Goal: Task Accomplishment & Management: Manage account settings

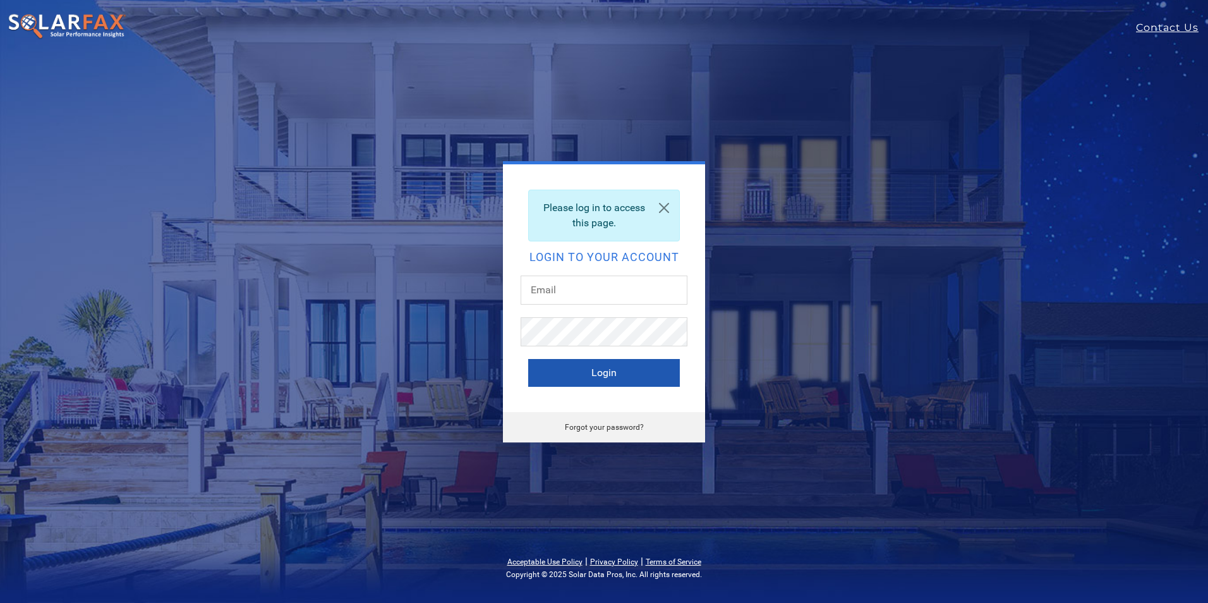
type input "[EMAIL_ADDRESS][DOMAIN_NAME]"
click at [580, 368] on button "Login" at bounding box center [604, 373] width 152 height 28
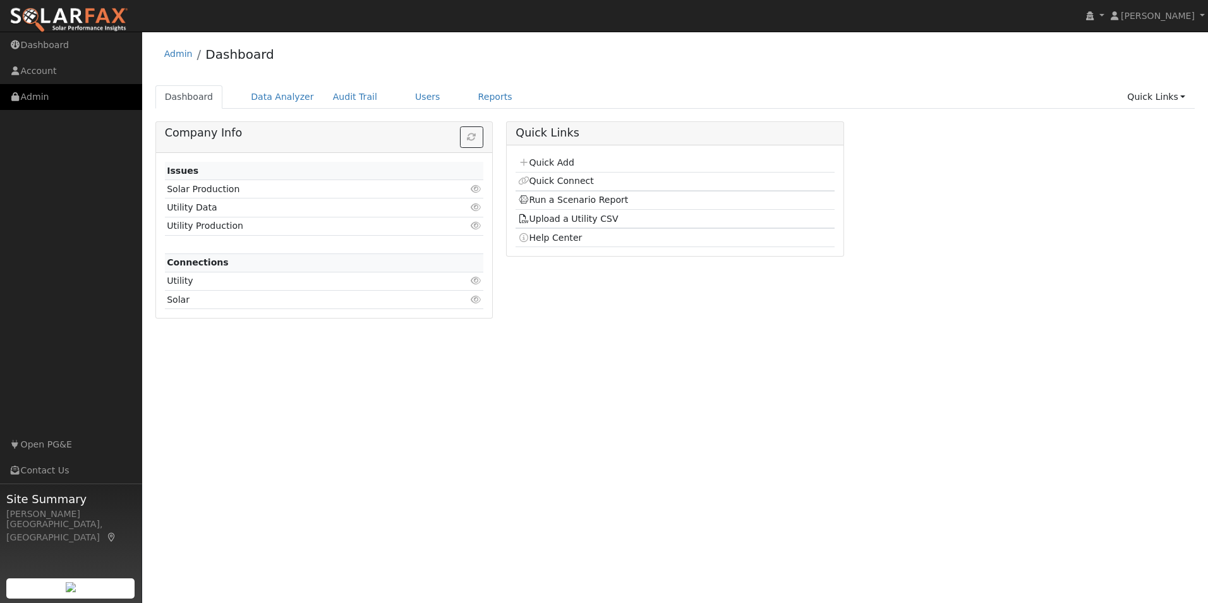
click at [52, 100] on link "Admin" at bounding box center [71, 97] width 142 height 26
click at [405, 97] on link "Users" at bounding box center [427, 96] width 44 height 23
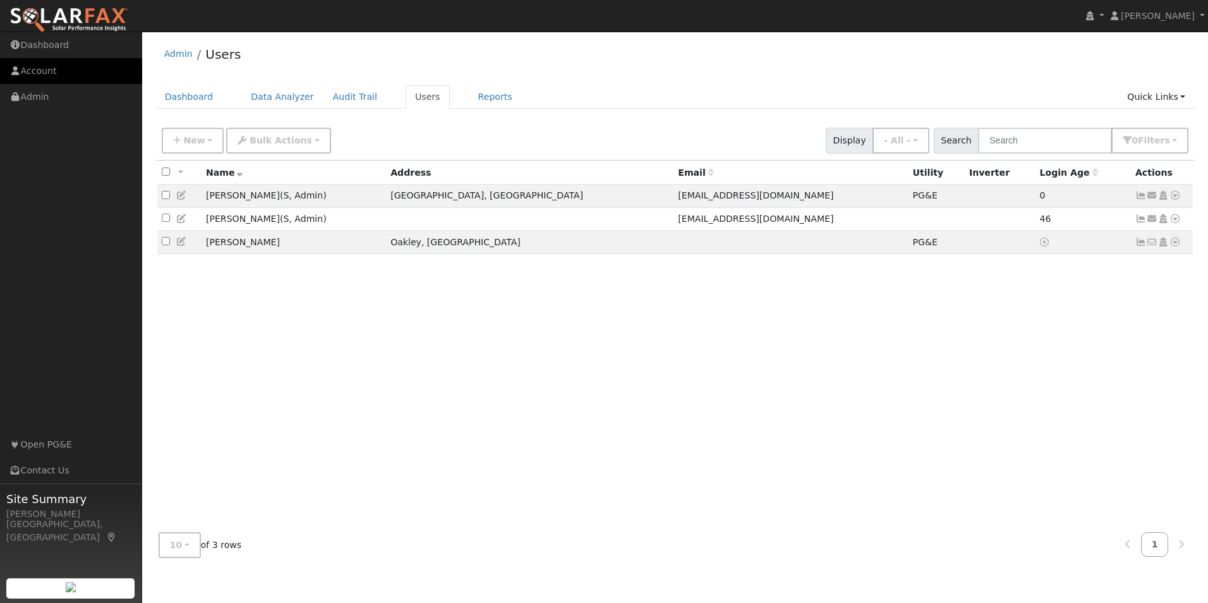
click at [53, 71] on link "Account" at bounding box center [71, 71] width 142 height 26
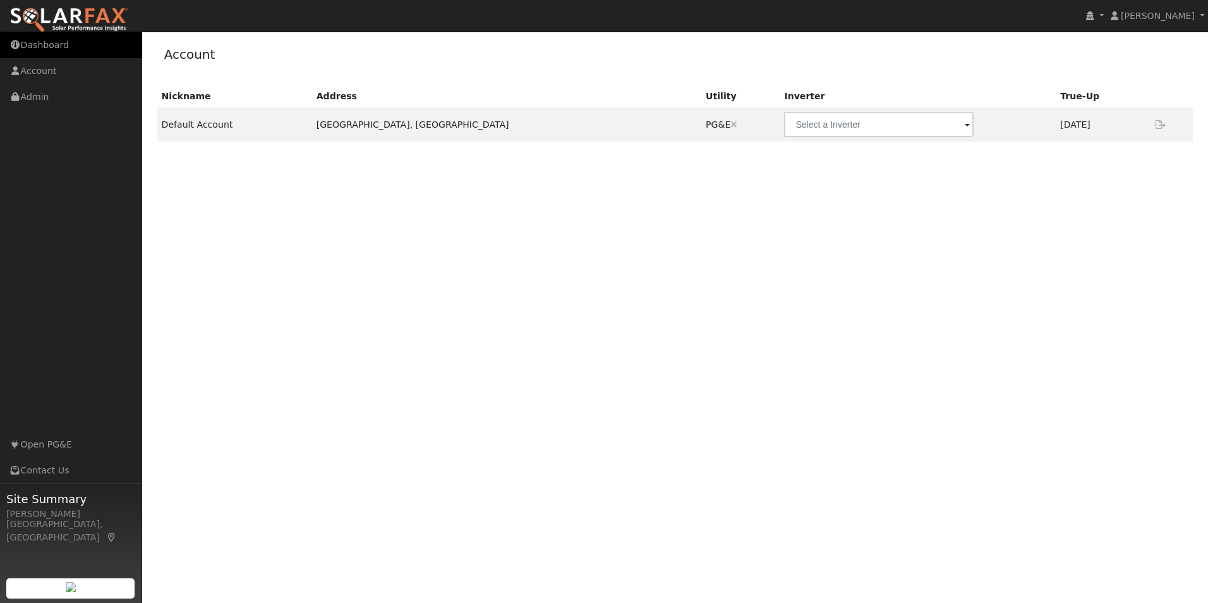
click at [62, 52] on link "Dashboard" at bounding box center [71, 45] width 142 height 26
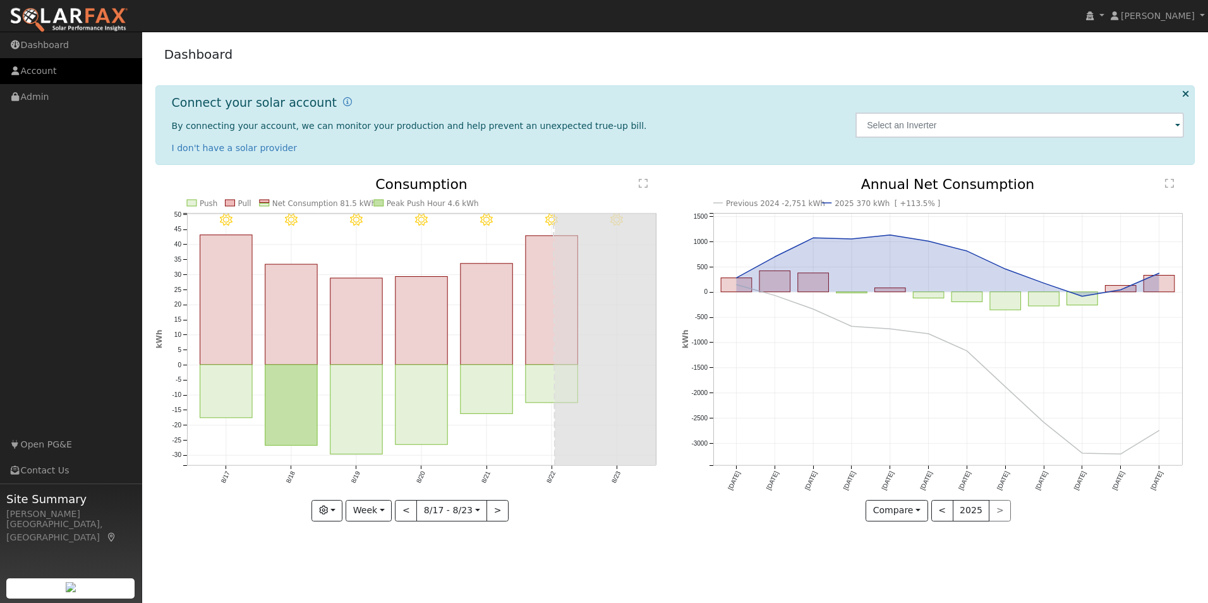
click at [35, 72] on link "Account" at bounding box center [71, 71] width 142 height 26
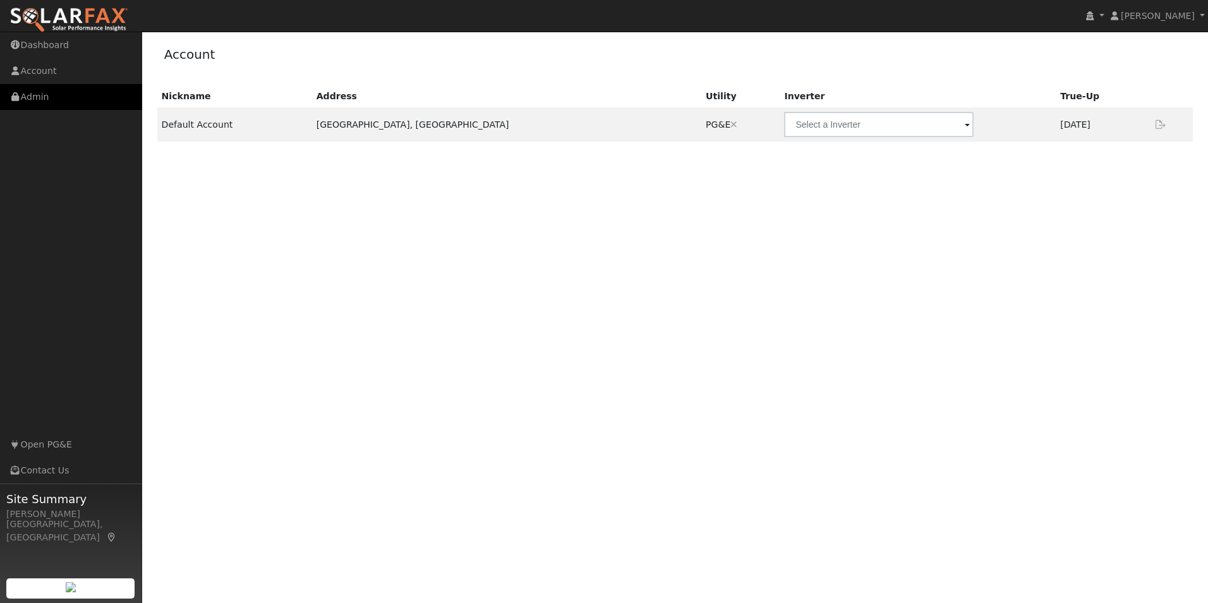
click at [44, 95] on link "Admin" at bounding box center [71, 97] width 142 height 26
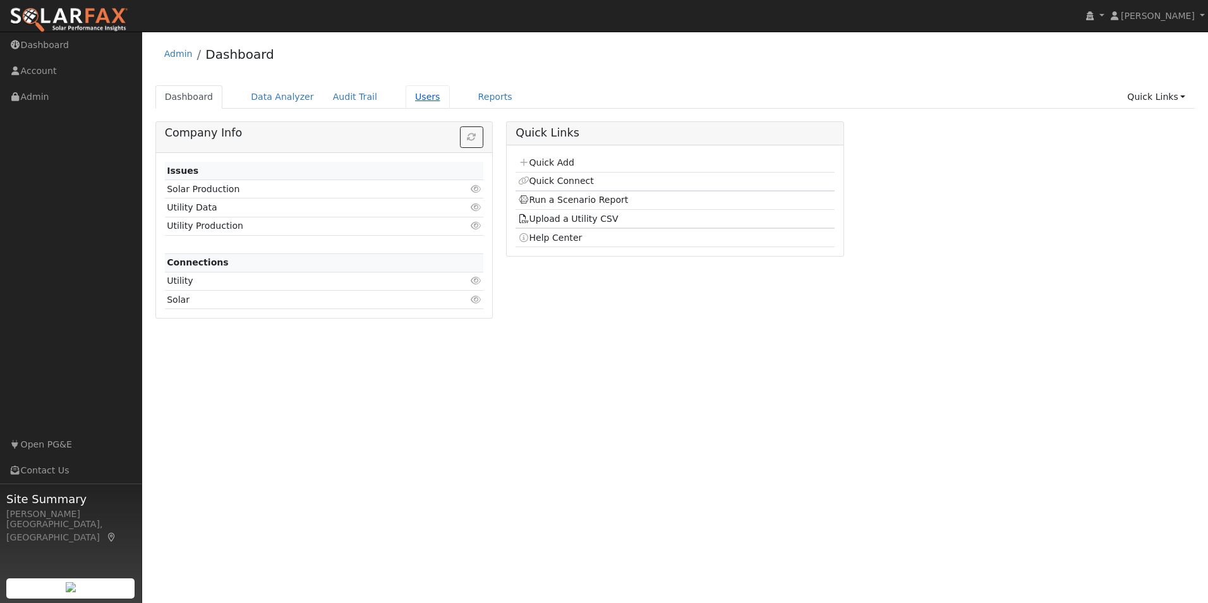
click at [417, 92] on link "Users" at bounding box center [427, 96] width 44 height 23
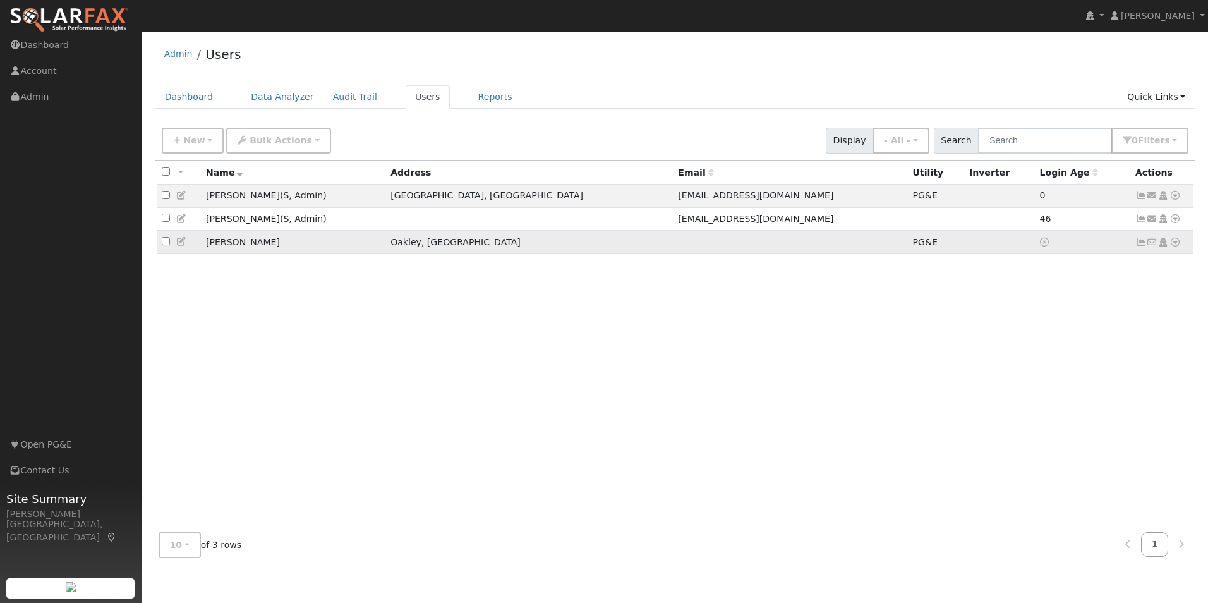
click at [1163, 246] on icon at bounding box center [1162, 241] width 11 height 9
